Goal: Navigation & Orientation: Understand site structure

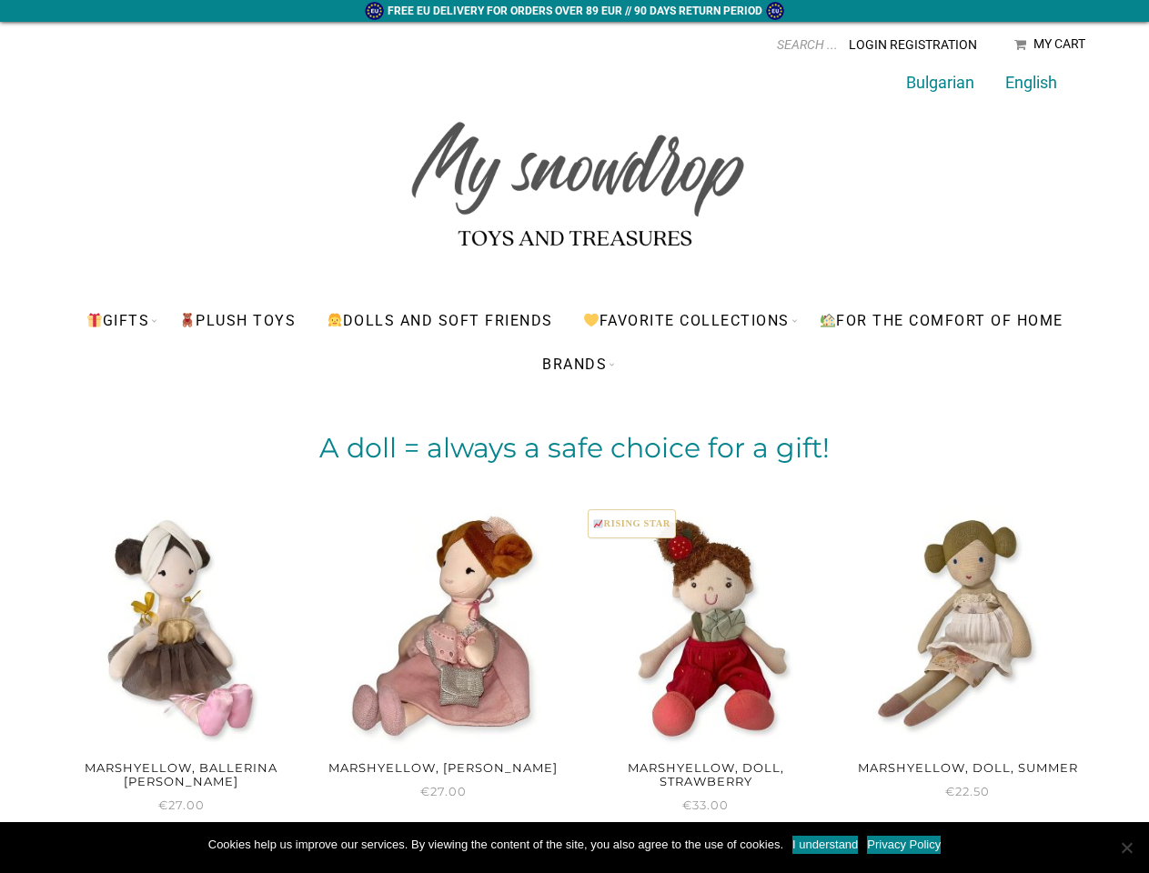
click at [574, 451] on h2 "A doll = always a safe choice for a gift!" at bounding box center [575, 448] width 1028 height 25
click at [711, 45] on input "Products search" at bounding box center [678, 44] width 318 height 27
click at [690, 320] on link "Favorite Collections" at bounding box center [686, 320] width 234 height 44
click at [574, 364] on link "BRANDS" at bounding box center [574, 364] width 92 height 44
click at [825, 845] on link "I understand" at bounding box center [824, 845] width 65 height 18
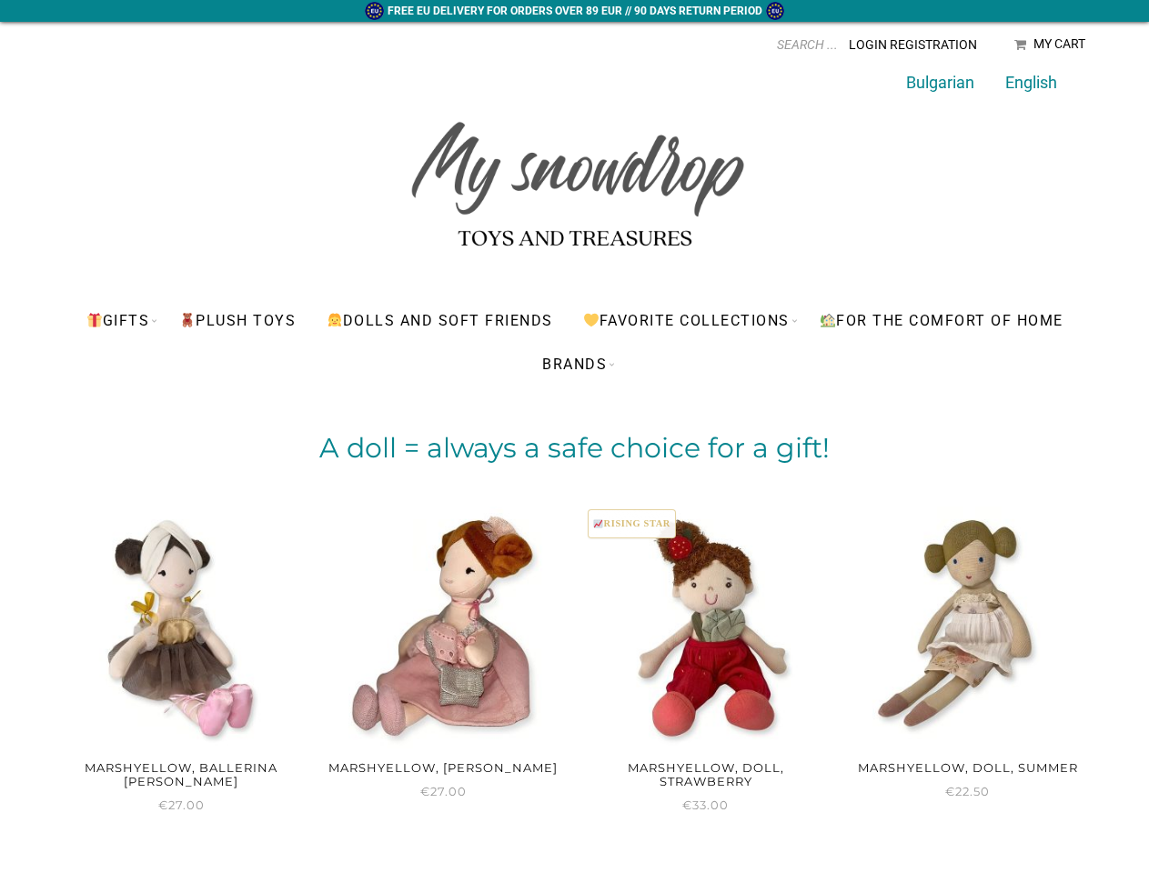
click at [1126, 848] on span "Cookie Notice" at bounding box center [1126, 848] width 18 height 18
